Goal: Task Accomplishment & Management: Complete application form

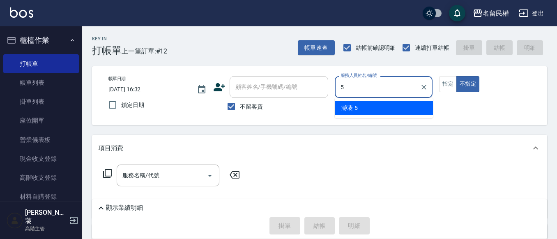
type input "瀞蓤-5"
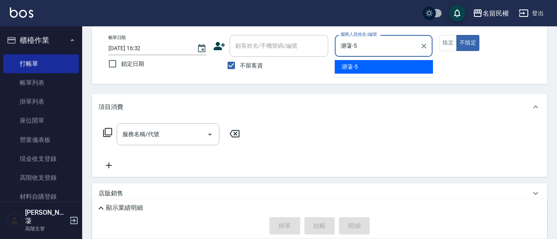
type button "false"
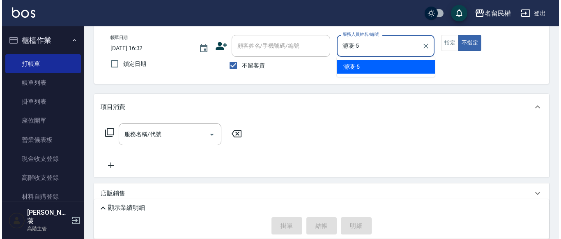
scroll to position [41, 0]
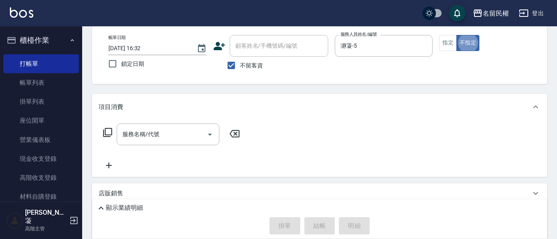
drag, startPoint x: 440, startPoint y: 44, endPoint x: 306, endPoint y: 84, distance: 139.5
click at [439, 44] on button "指定" at bounding box center [448, 43] width 18 height 16
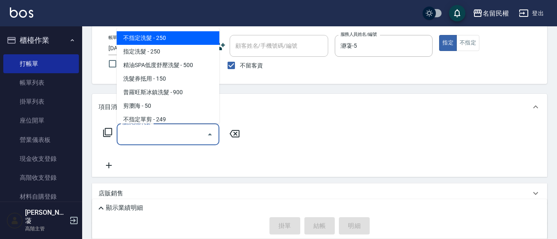
click at [184, 131] on input "服務名稱/代號" at bounding box center [161, 134] width 83 height 14
type input "0"
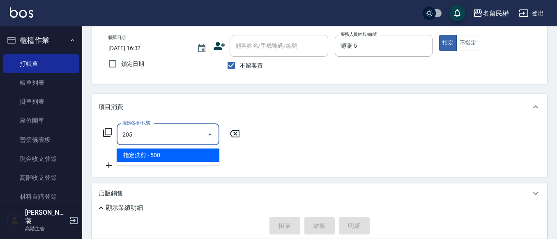
type input "指定洗剪(205)"
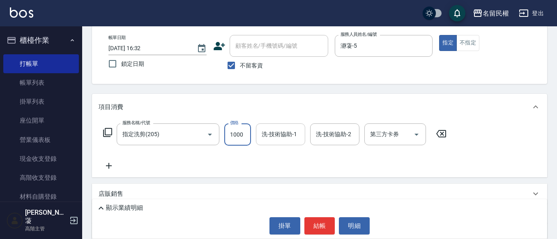
type input "1000"
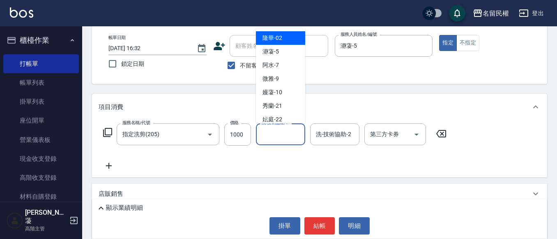
click at [283, 128] on div "洗-技術協助-1 洗-技術協助-1" at bounding box center [280, 134] width 49 height 22
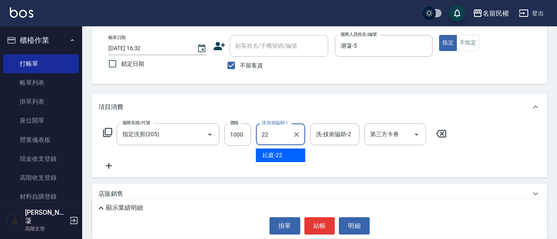
type input "妘庭-22"
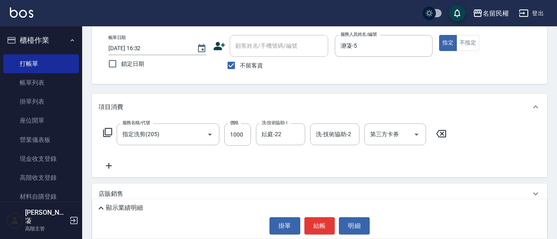
click at [107, 162] on icon at bounding box center [109, 166] width 21 height 10
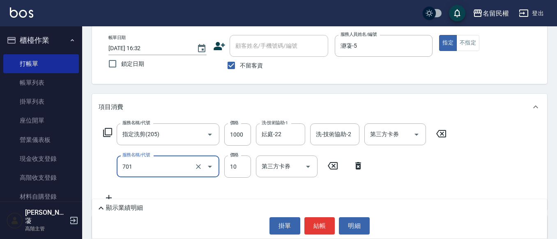
type input "[PERSON_NAME](701)"
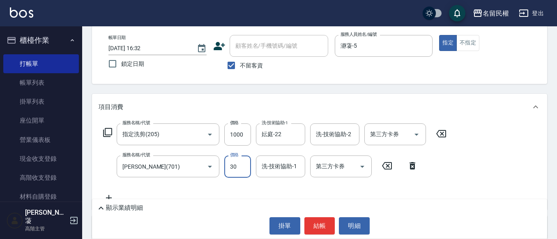
type input "30"
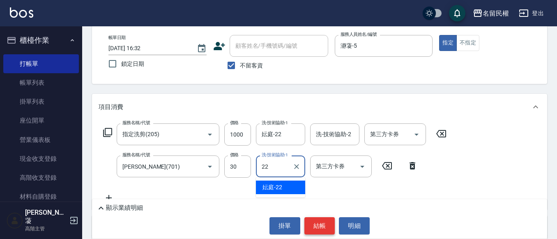
type input "妘庭-22"
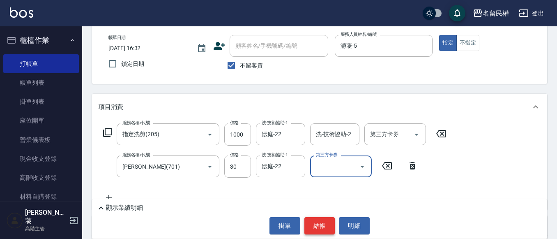
click at [318, 220] on button "結帳" at bounding box center [319, 225] width 31 height 17
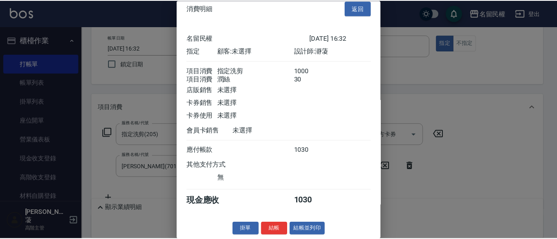
scroll to position [21, 0]
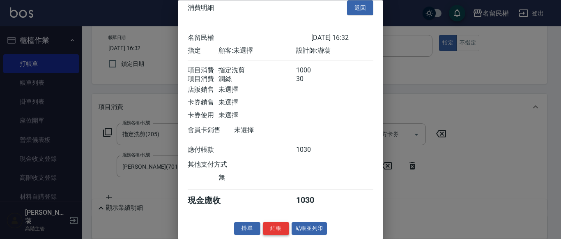
click at [272, 225] on button "結帳" at bounding box center [276, 228] width 26 height 13
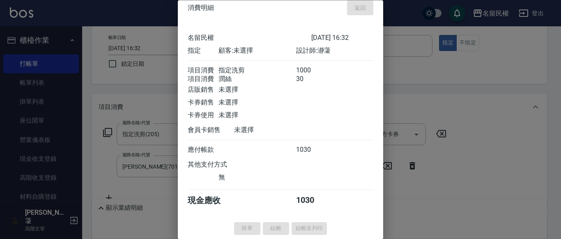
type input "[DATE] 17:16"
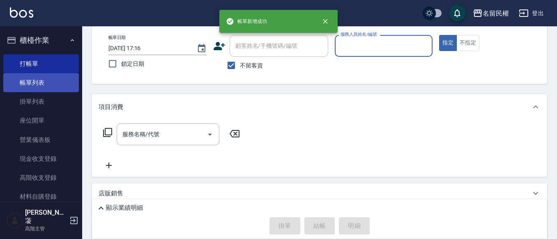
drag, startPoint x: 36, startPoint y: 84, endPoint x: 50, endPoint y: 83, distance: 13.6
click at [36, 84] on link "帳單列表" at bounding box center [41, 82] width 76 height 19
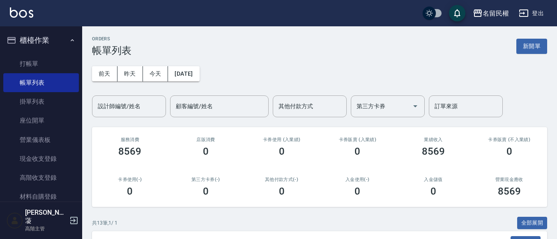
scroll to position [205, 0]
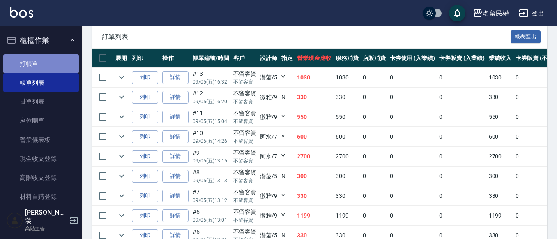
click at [44, 61] on link "打帳單" at bounding box center [41, 63] width 76 height 19
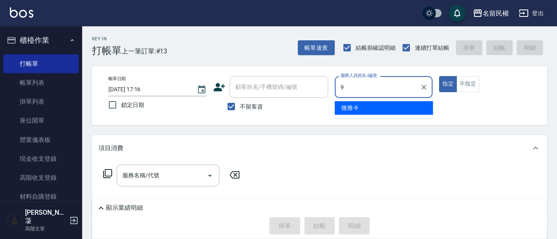
type input "微雅-9"
type button "true"
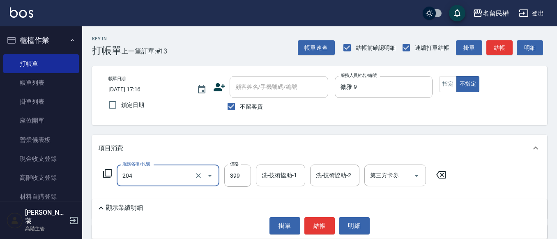
type input "5"
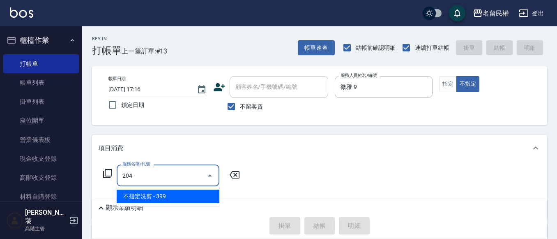
type input "不指定洗剪(204)"
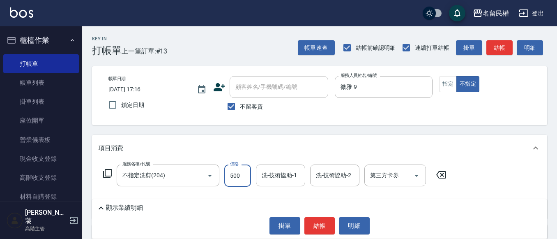
type input "500"
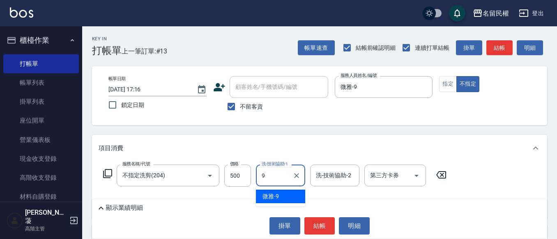
type input "微雅-9"
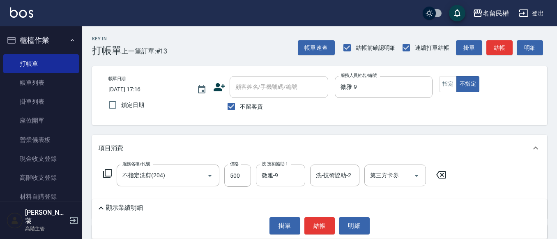
click at [303, 225] on div "掛單 結帳 明細" at bounding box center [319, 225] width 447 height 17
click at [306, 223] on button "結帳" at bounding box center [319, 225] width 31 height 17
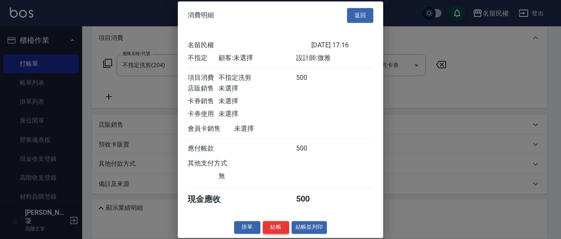
scroll to position [11, 0]
click at [276, 226] on button "結帳" at bounding box center [276, 227] width 26 height 13
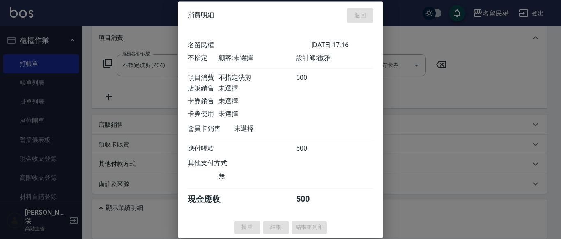
type input "[DATE] 17:28"
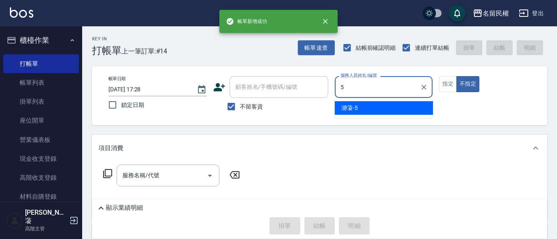
type input "瀞蓤-5"
type button "false"
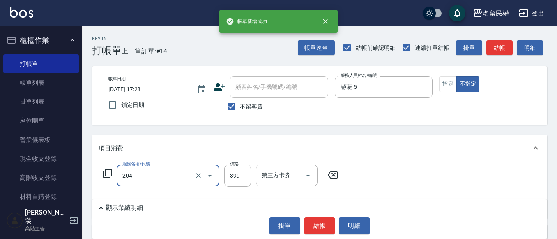
type input "不指定洗剪(204)"
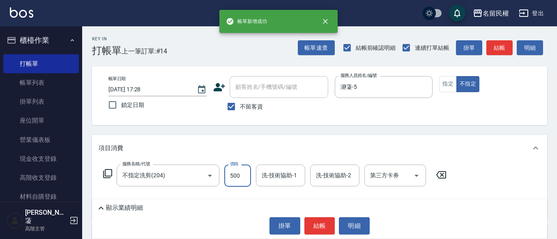
type input "500"
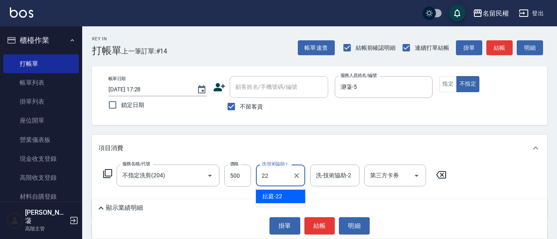
type input "妘庭-22"
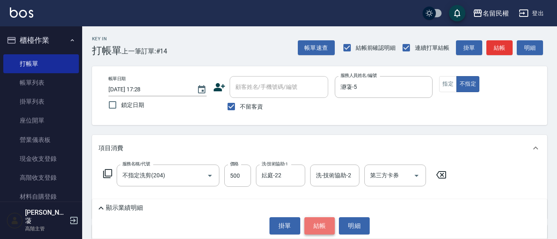
click at [316, 225] on button "結帳" at bounding box center [319, 225] width 31 height 17
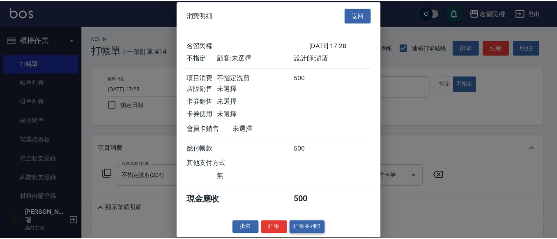
scroll to position [11, 0]
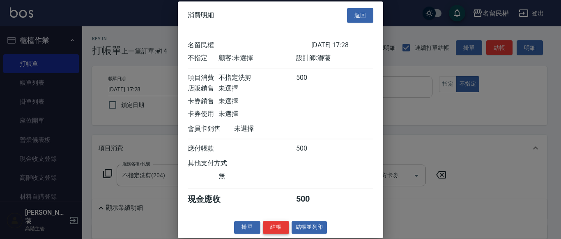
click at [276, 231] on button "結帳" at bounding box center [276, 227] width 26 height 13
